Goal: Book appointment/travel/reservation

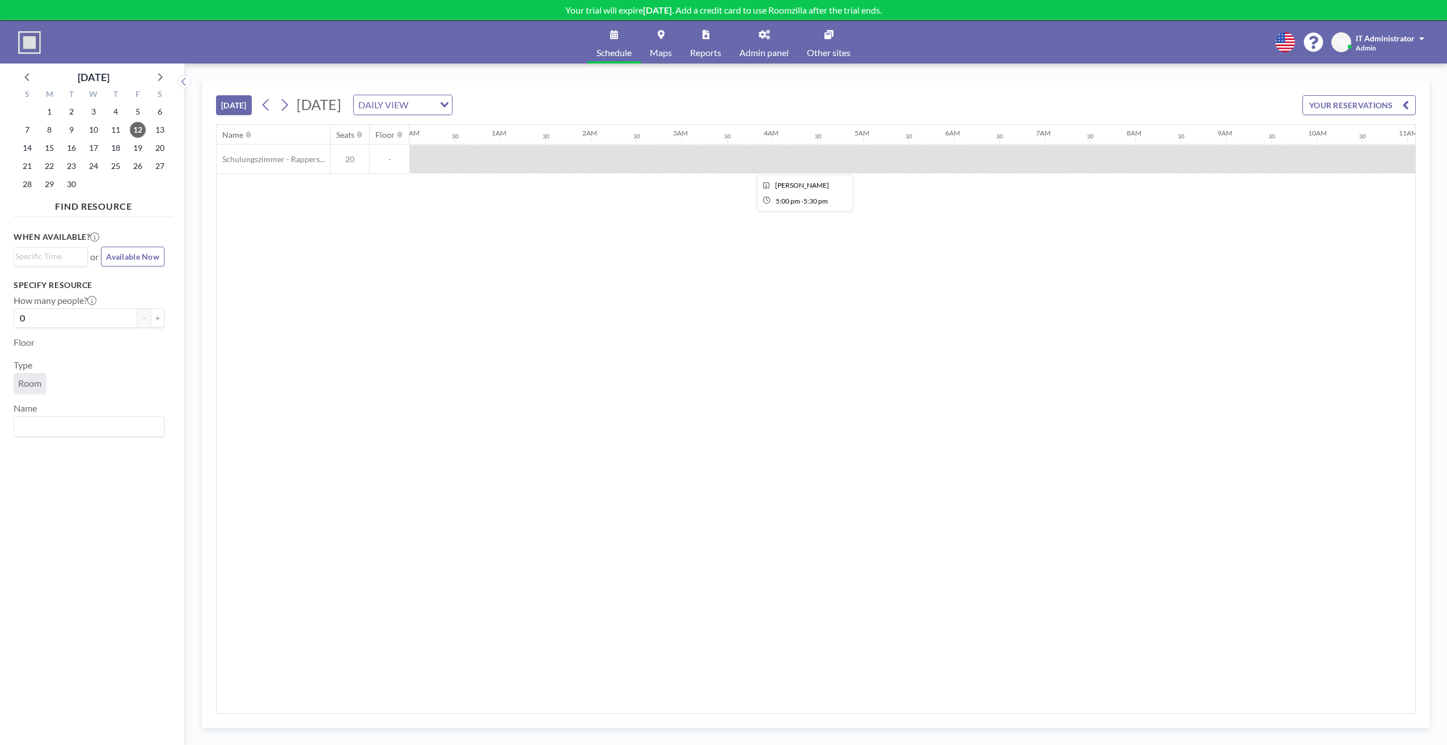
scroll to position [0, 1172]
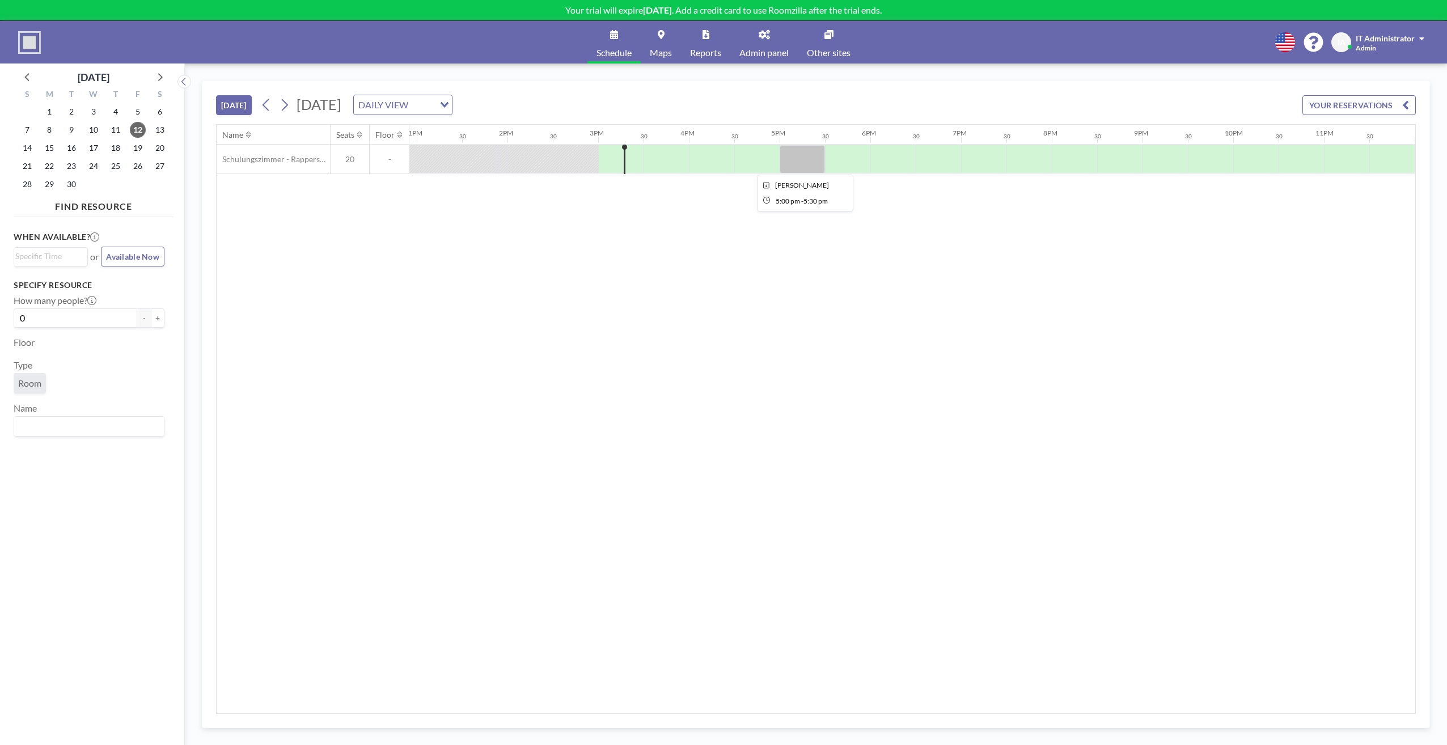
click at [789, 168] on div at bounding box center [801, 159] width 45 height 28
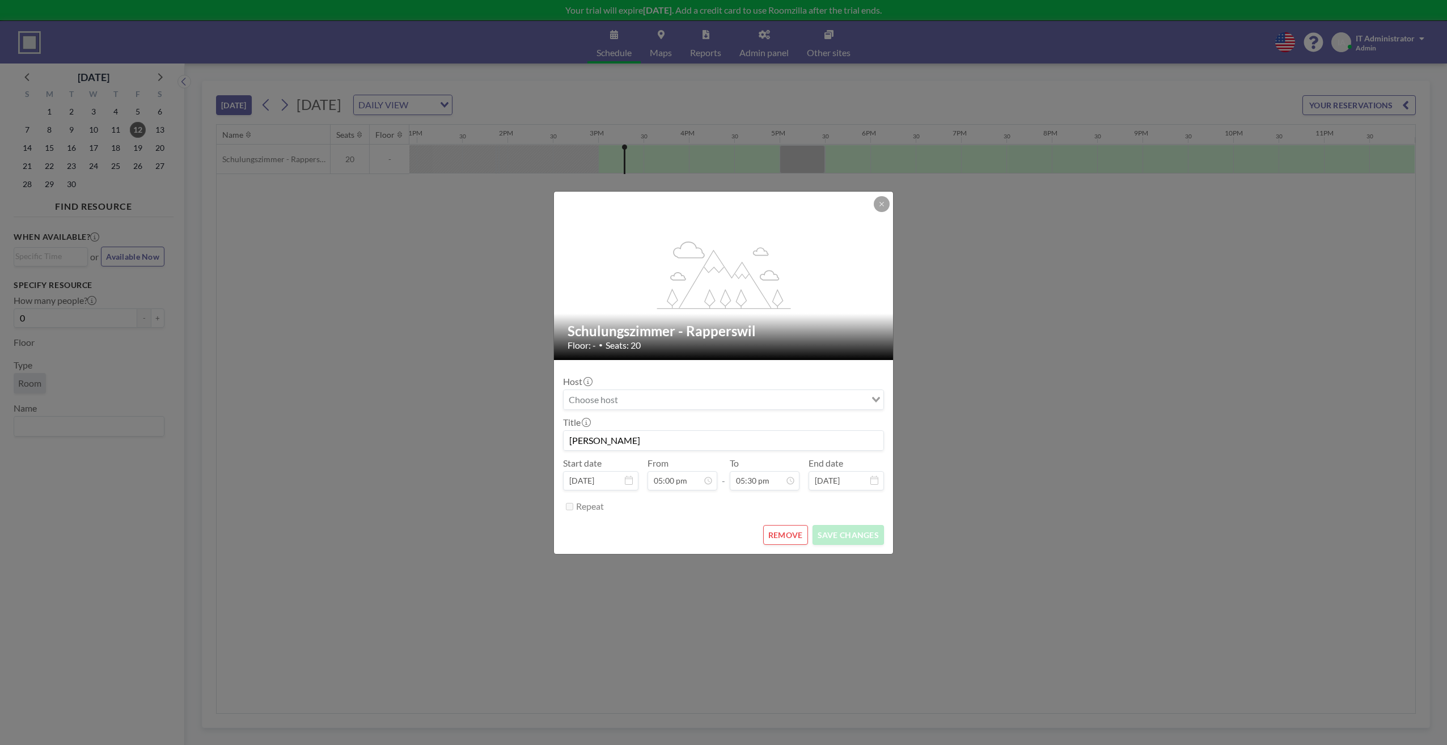
click at [662, 402] on input "Search for option" at bounding box center [717, 399] width 304 height 15
click at [611, 200] on div "flex-grow: 1.2;" at bounding box center [724, 276] width 340 height 168
click at [643, 440] on input "[PERSON_NAME]" at bounding box center [724, 440] width 320 height 19
click at [659, 530] on div "REMOVE SAVE CHANGES" at bounding box center [723, 535] width 321 height 20
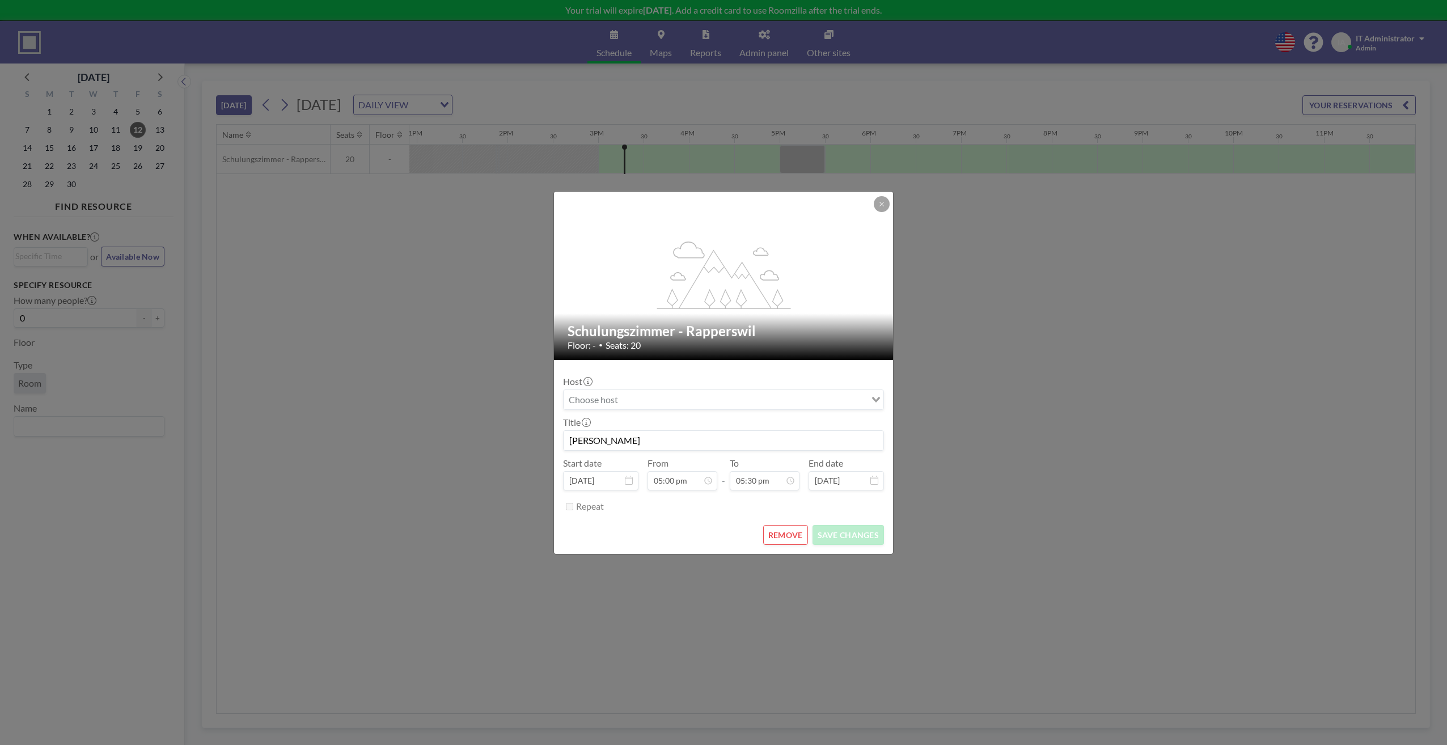
click at [637, 444] on input "[PERSON_NAME]" at bounding box center [724, 440] width 320 height 19
click at [643, 526] on div "REMOVE SAVE CHANGES" at bounding box center [723, 535] width 321 height 20
click at [622, 221] on div "flex-grow: 1.2;" at bounding box center [724, 276] width 340 height 168
click at [880, 206] on icon at bounding box center [881, 204] width 7 height 7
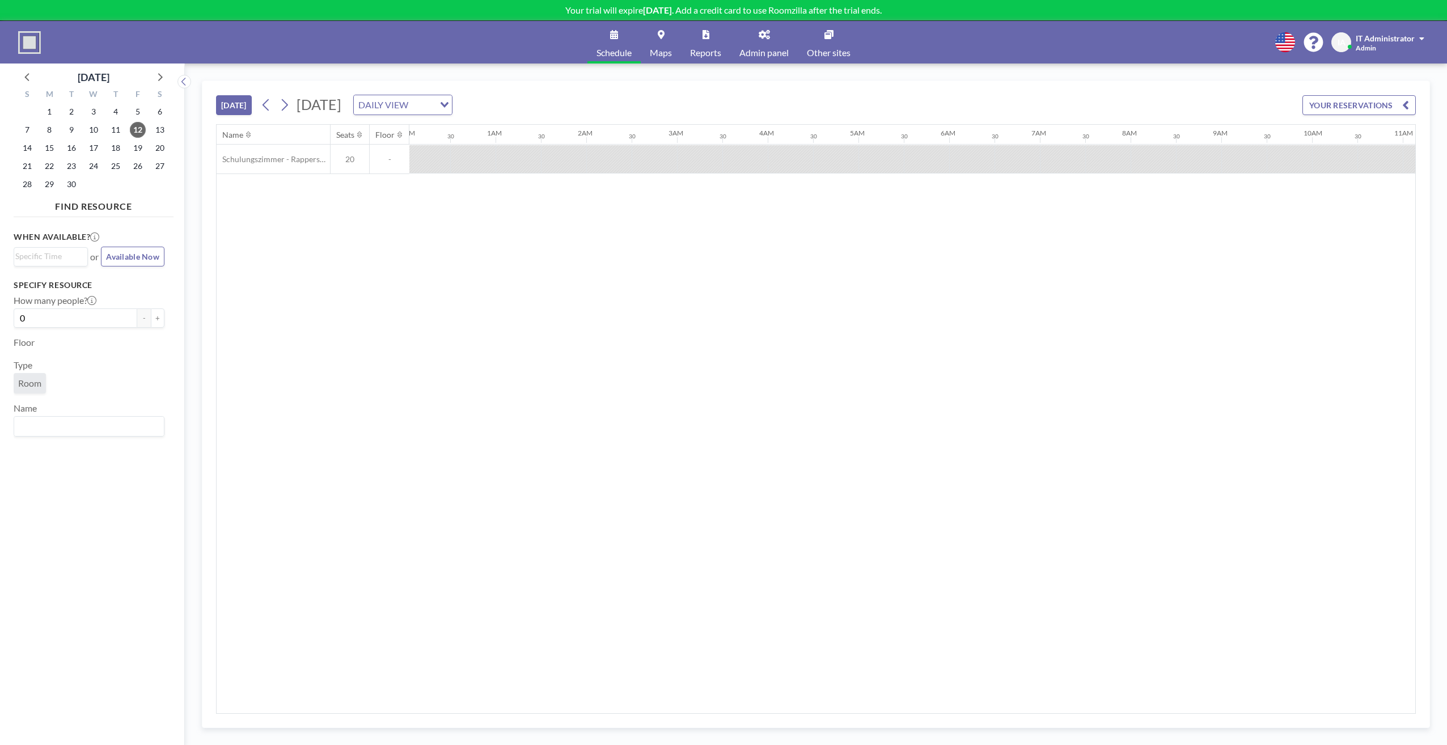
scroll to position [0, 1172]
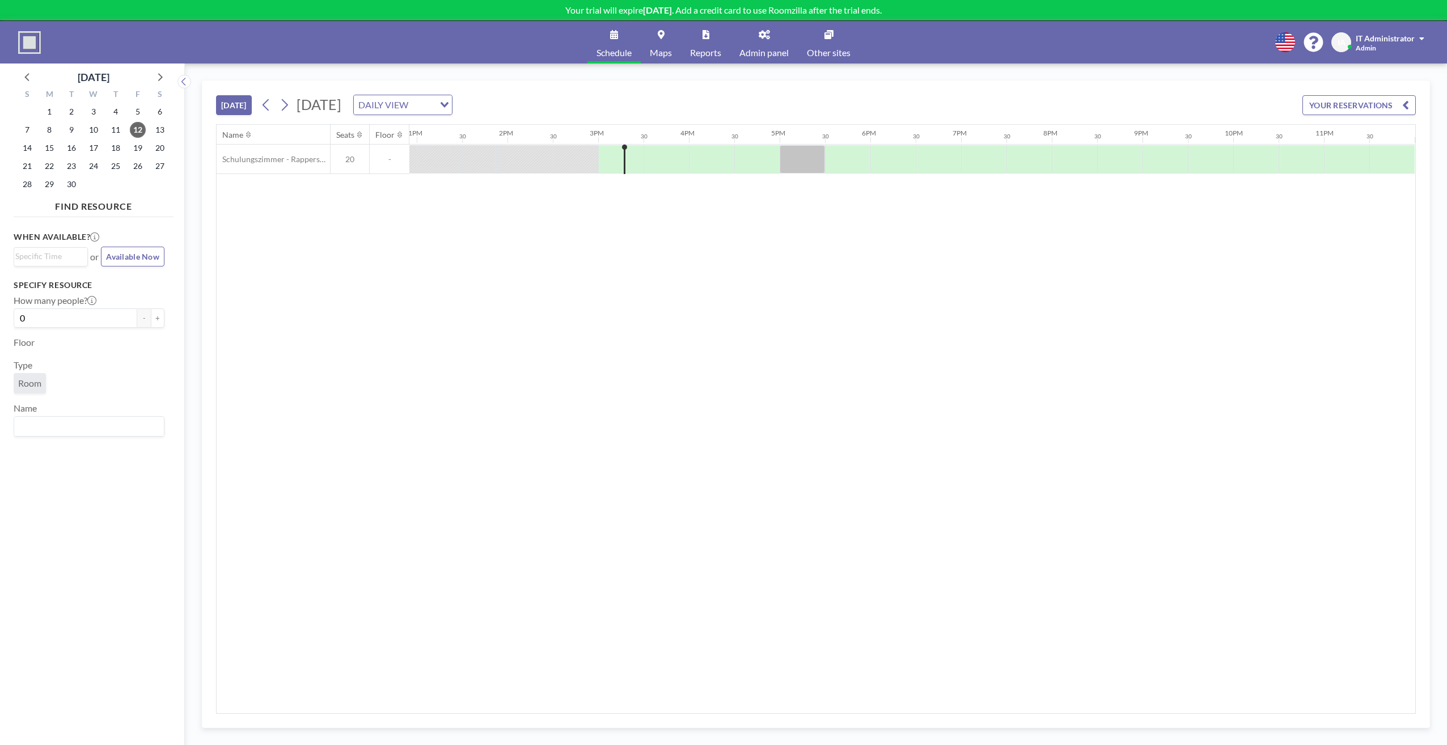
drag, startPoint x: 556, startPoint y: 240, endPoint x: 663, endPoint y: 185, distance: 120.4
click at [557, 239] on div "Name Seats Floor 12AM 30 1AM 30 2AM 30 3AM 30 4AM 30 5AM 30 6AM 30 7AM 30 8AM 3…" at bounding box center [816, 419] width 1198 height 588
click at [120, 535] on div "When available? Loading... or Available Now Specify resource How many people? 0…" at bounding box center [94, 472] width 160 height 501
click at [575, 473] on div "Name Seats Floor 12AM 30 1AM 30 2AM 30 3AM 30 4AM 30 5AM 30 6AM 30 7AM 30 8AM 3…" at bounding box center [816, 419] width 1198 height 588
